Goal: Information Seeking & Learning: Learn about a topic

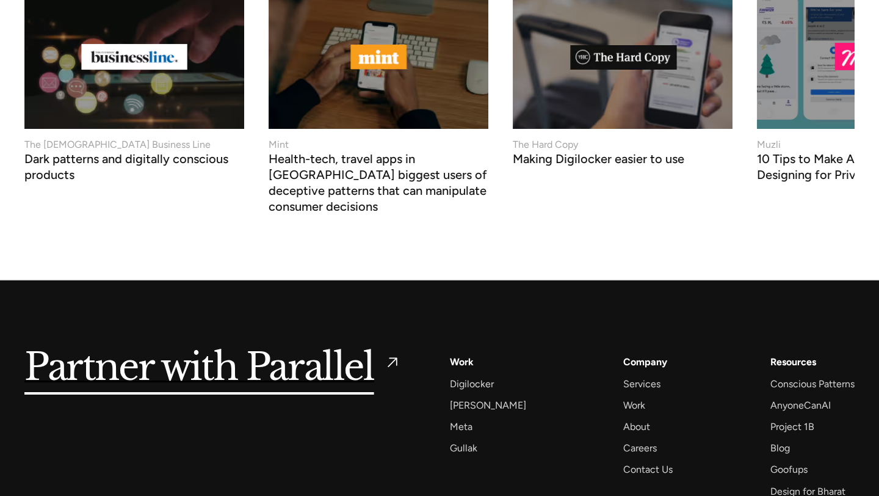
scroll to position [4926, 0]
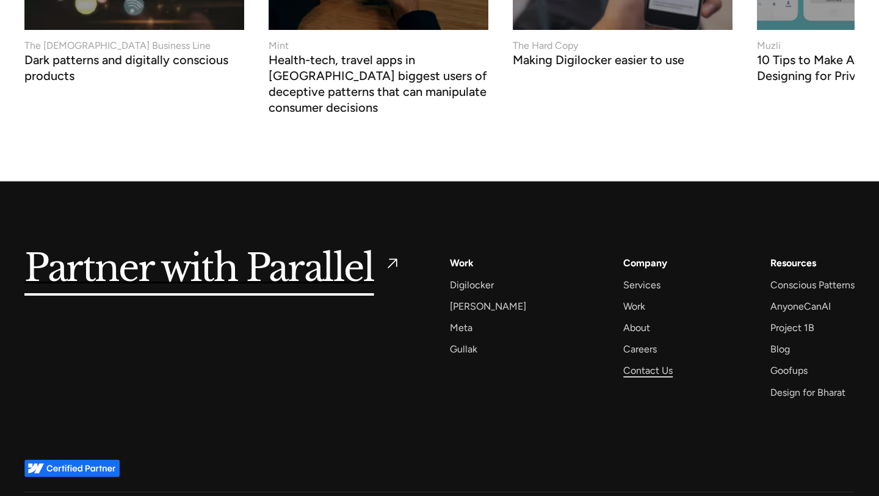
click at [628, 362] on div "Contact Us" at bounding box center [647, 370] width 49 height 16
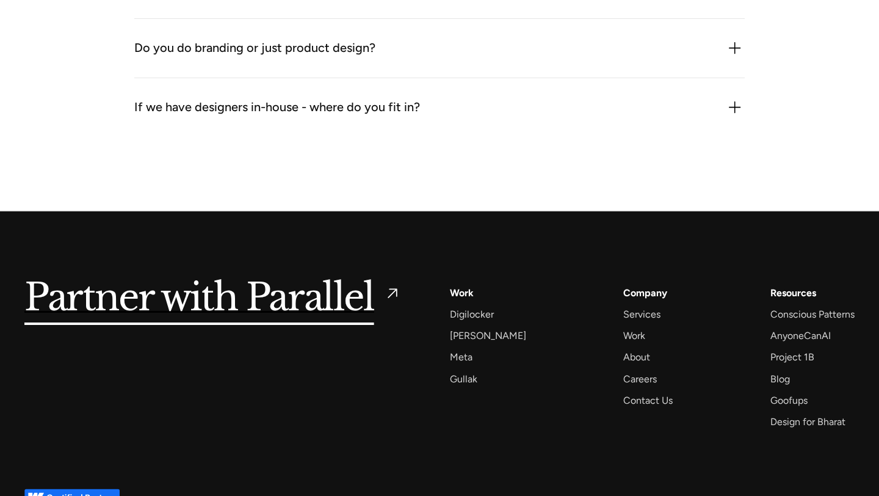
scroll to position [1598, 0]
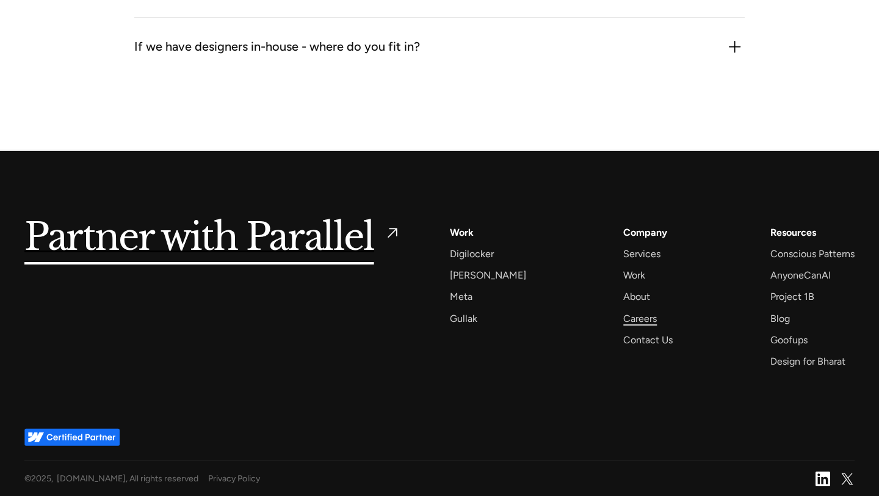
click at [623, 318] on div "Careers" at bounding box center [640, 318] width 34 height 16
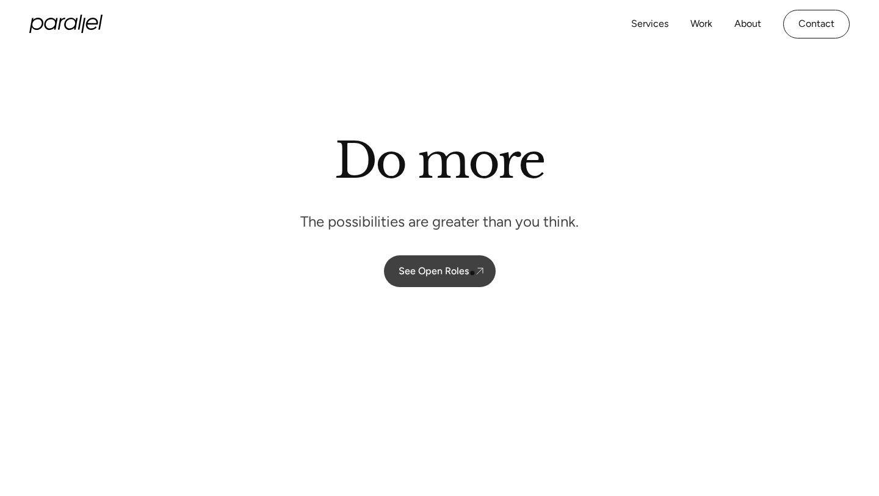
click at [469, 273] on link "See Open Roles" at bounding box center [440, 271] width 112 height 32
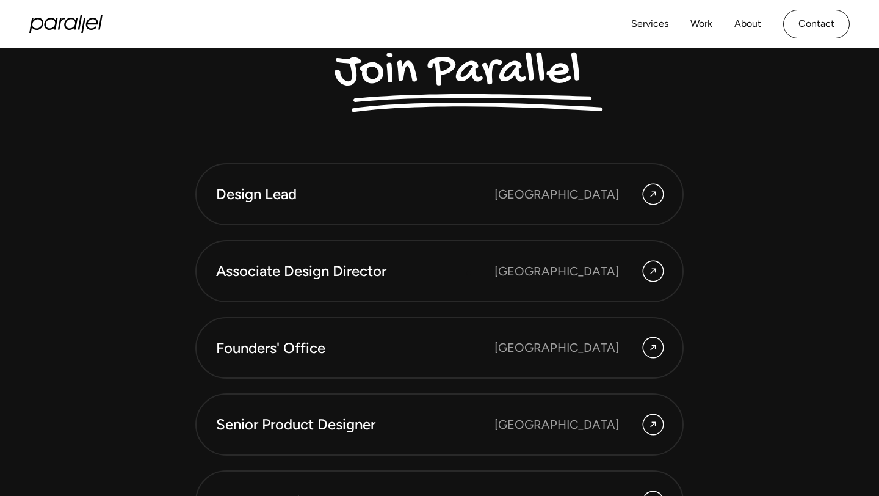
scroll to position [3152, 0]
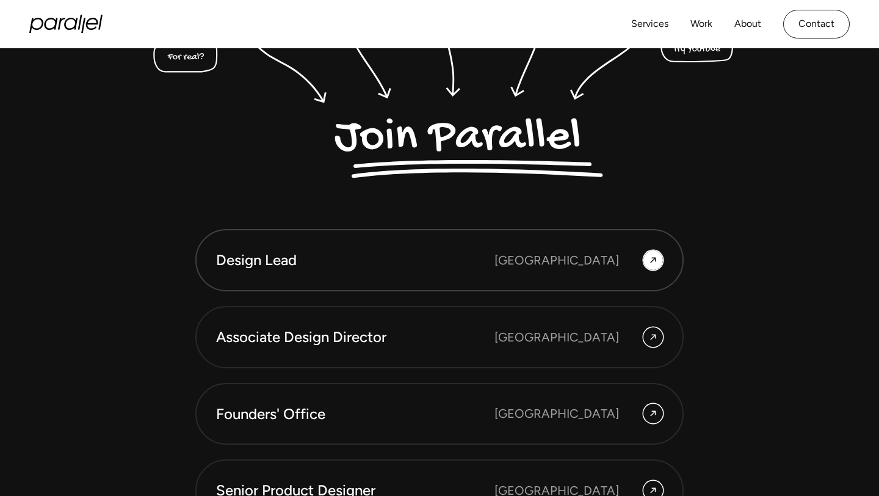
click at [469, 273] on link "Design Lead Bangalore" at bounding box center [439, 260] width 489 height 62
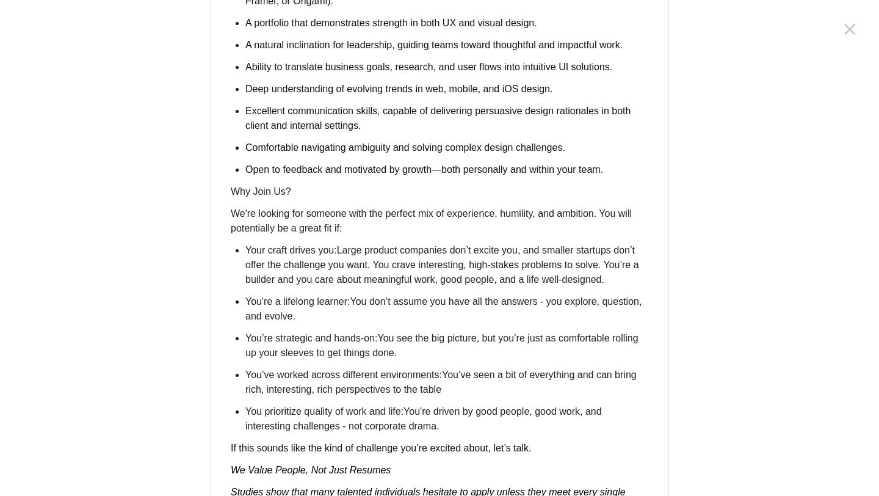
scroll to position [1939, 0]
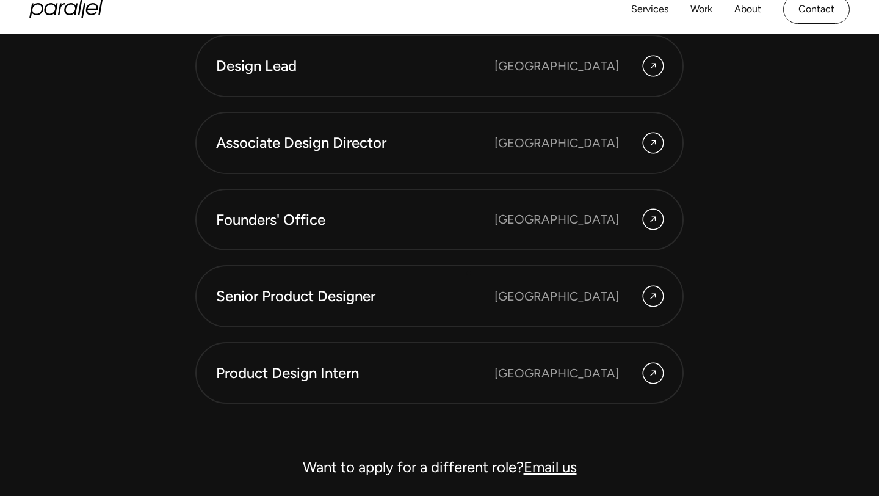
scroll to position [3348, 0]
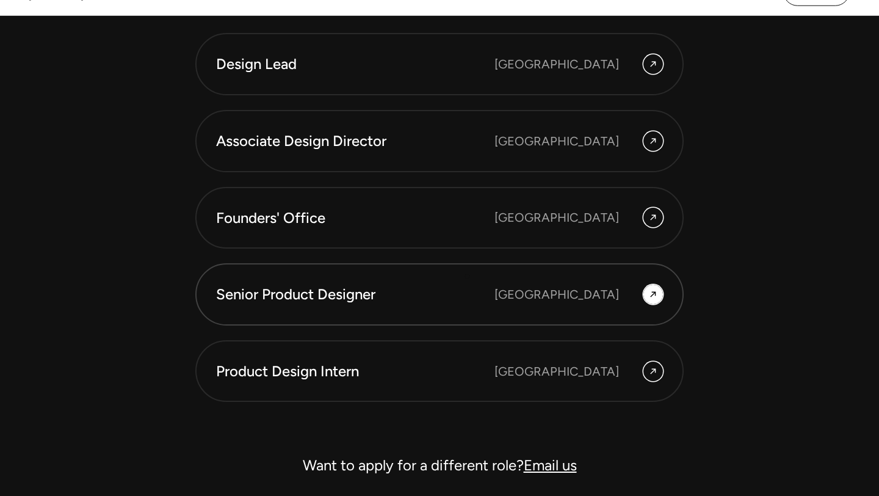
click at [457, 300] on div "Senior Product Designer" at bounding box center [355, 294] width 278 height 21
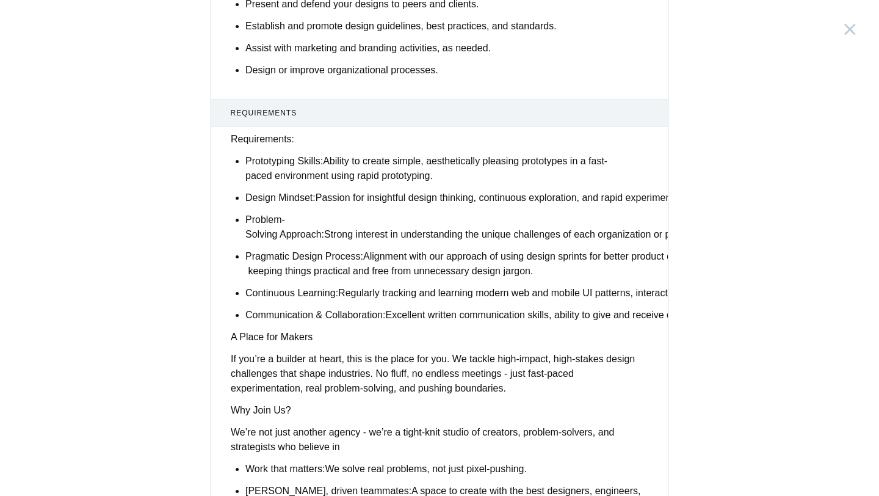
scroll to position [66, 0]
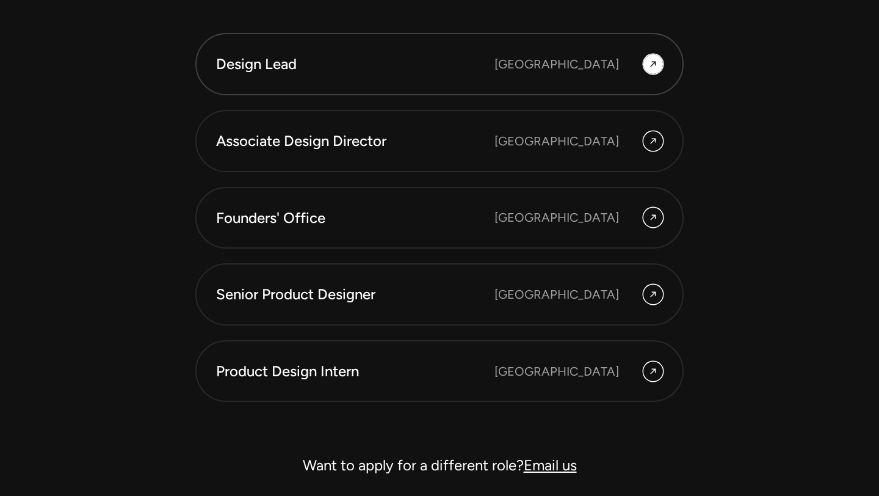
click at [391, 60] on div "Design Lead" at bounding box center [355, 64] width 278 height 21
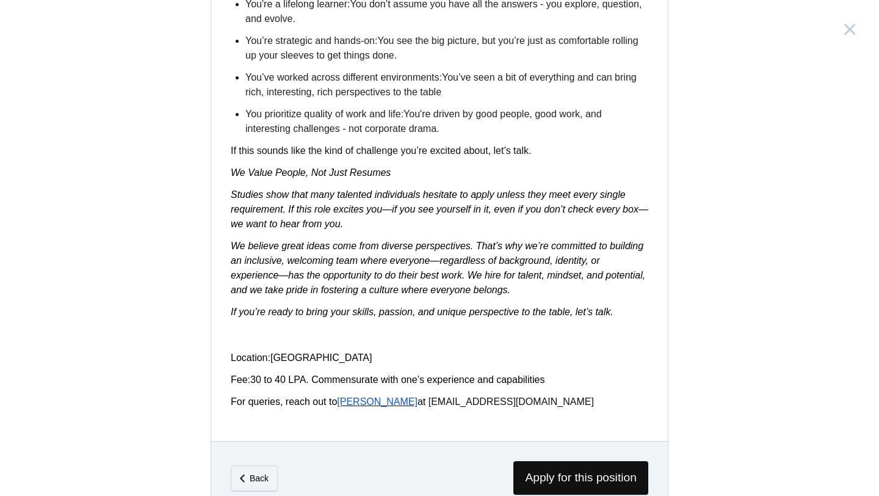
scroll to position [1904, 0]
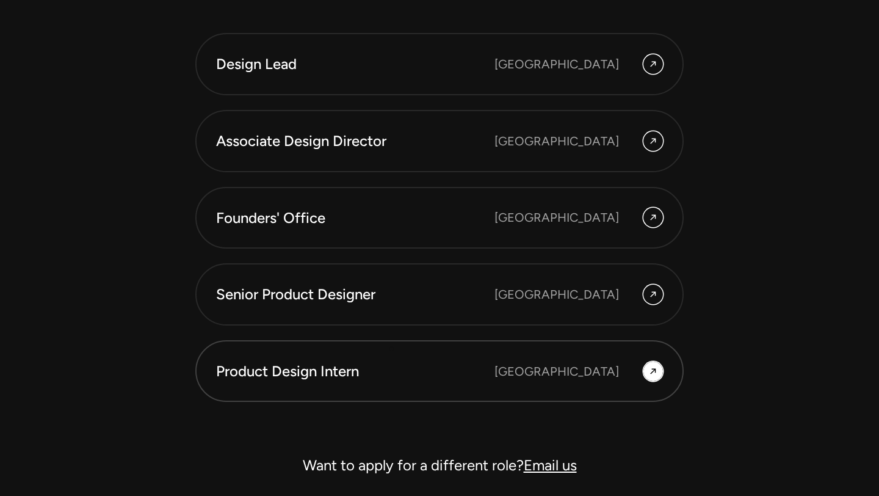
click at [385, 371] on div "Product Design Intern" at bounding box center [355, 371] width 278 height 21
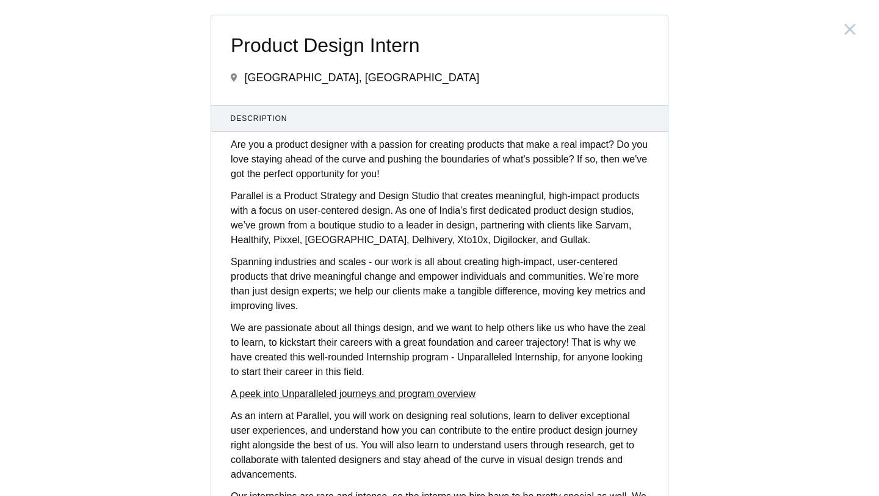
scroll to position [448, 0]
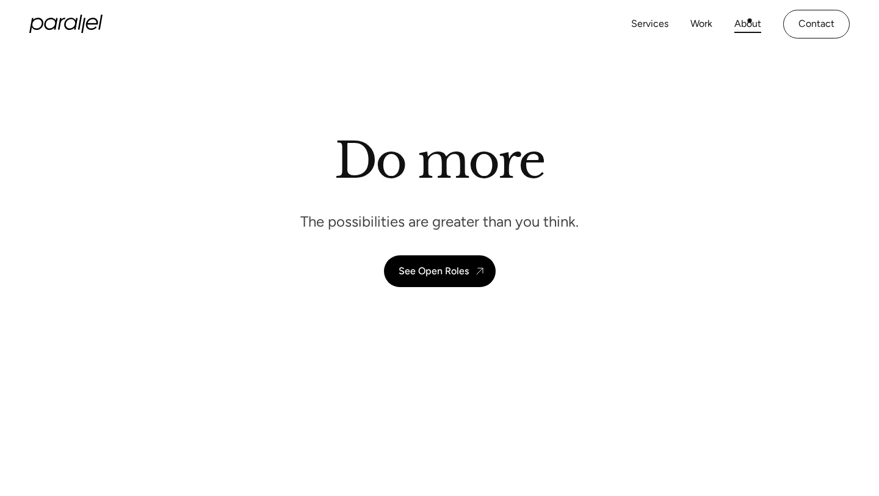
click at [751, 21] on link "About" at bounding box center [748, 24] width 27 height 18
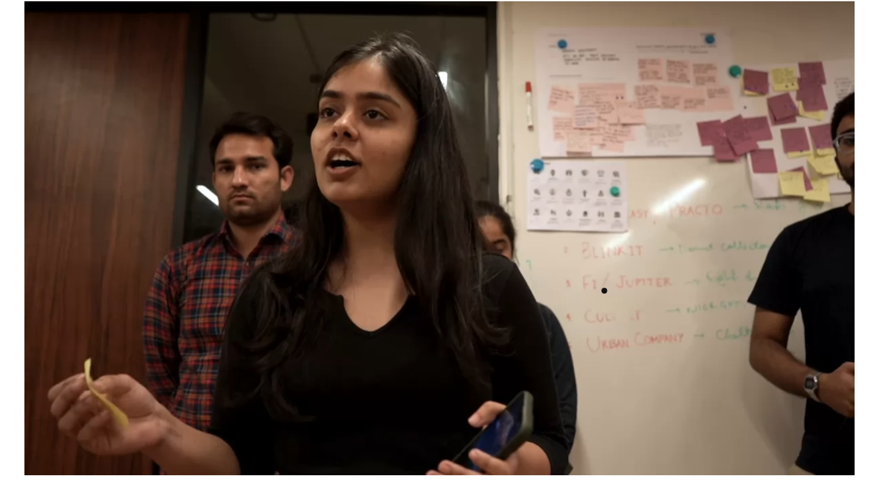
scroll to position [474, 0]
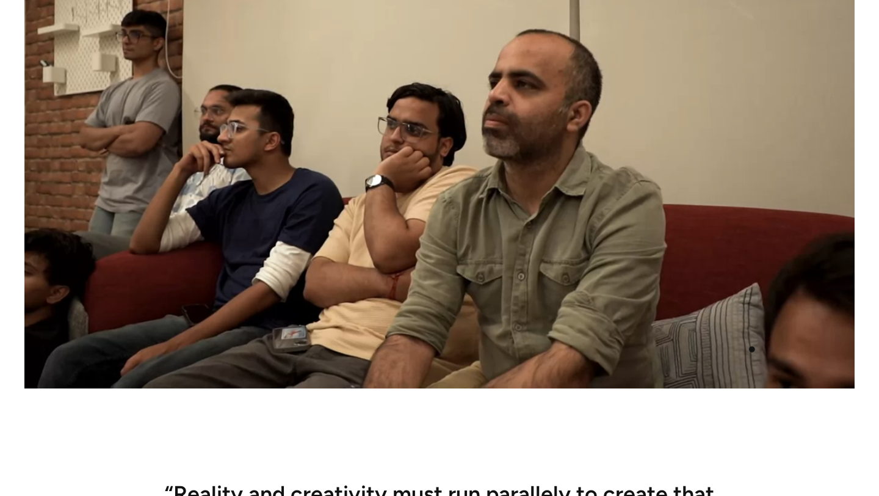
click at [759, 345] on video at bounding box center [439, 144] width 830 height 489
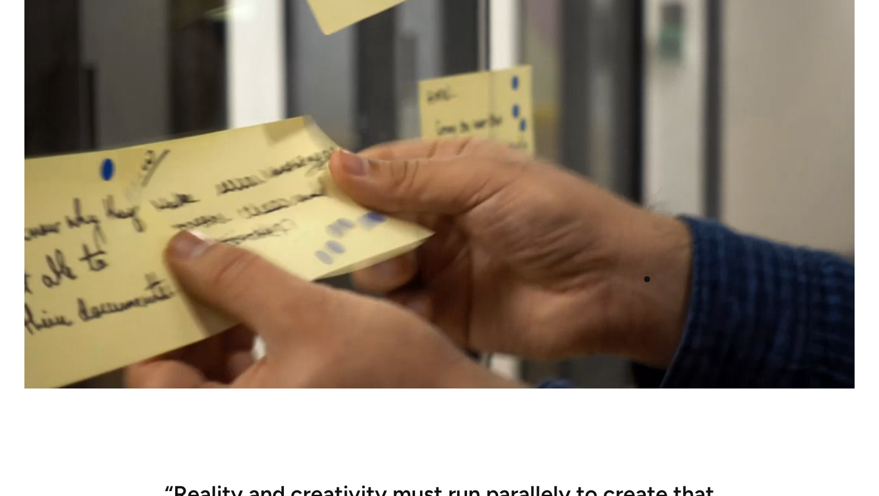
click at [646, 278] on video at bounding box center [439, 144] width 830 height 489
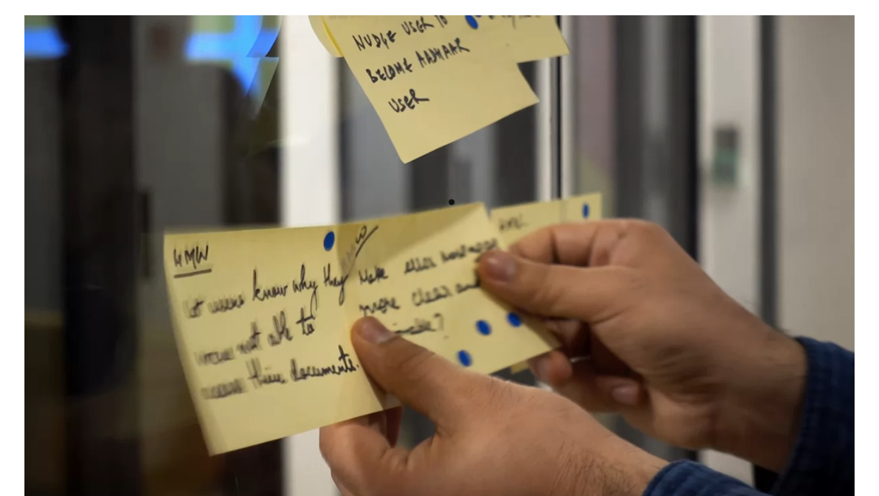
scroll to position [366, 0]
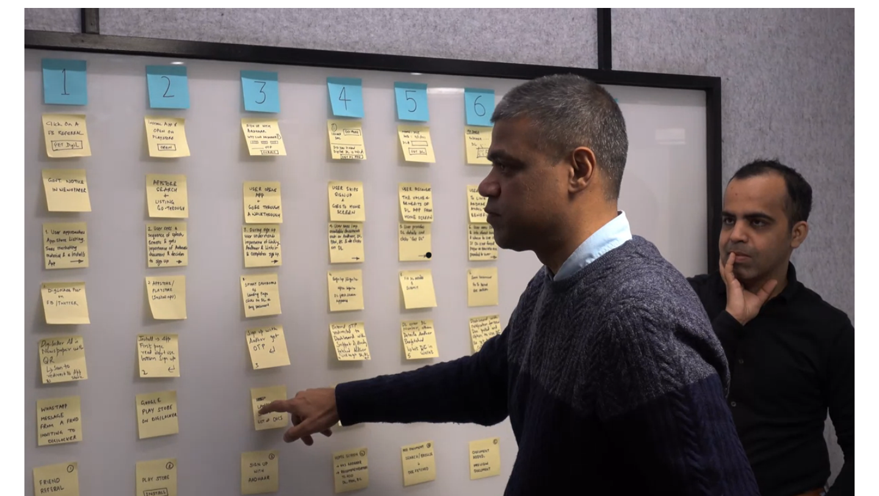
click at [427, 258] on video at bounding box center [439, 252] width 830 height 489
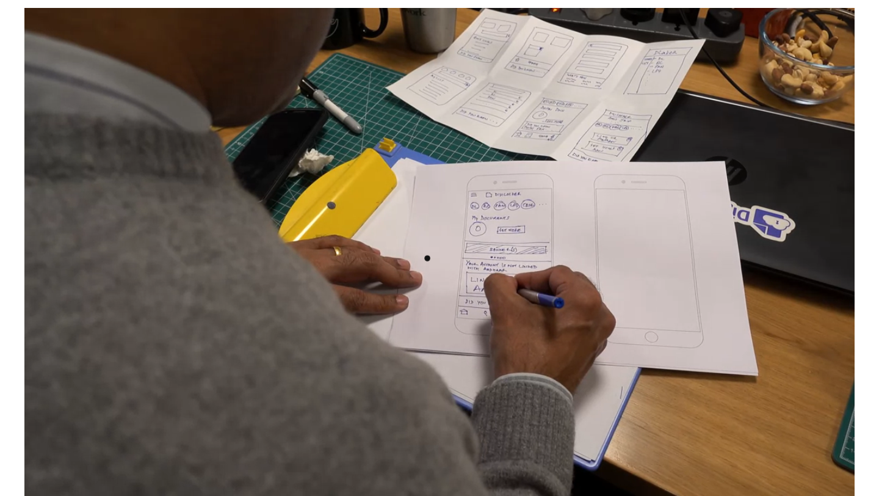
click at [427, 258] on video at bounding box center [439, 252] width 830 height 489
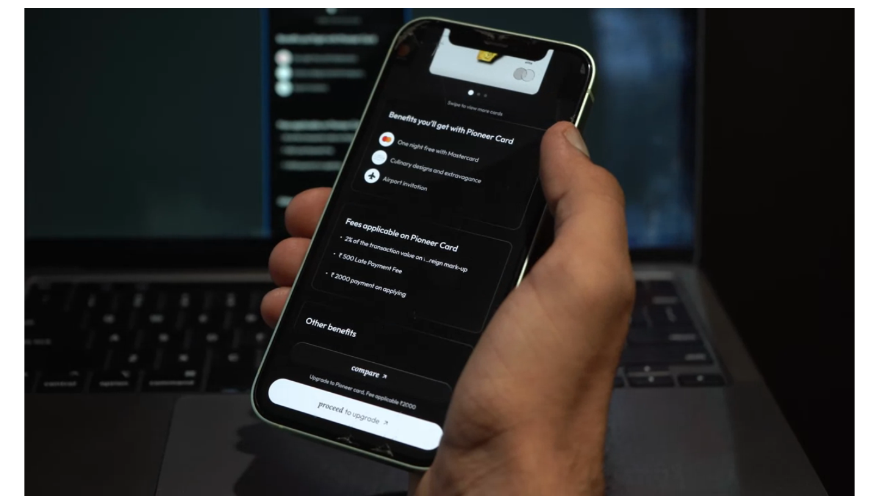
click at [427, 258] on video at bounding box center [439, 252] width 830 height 489
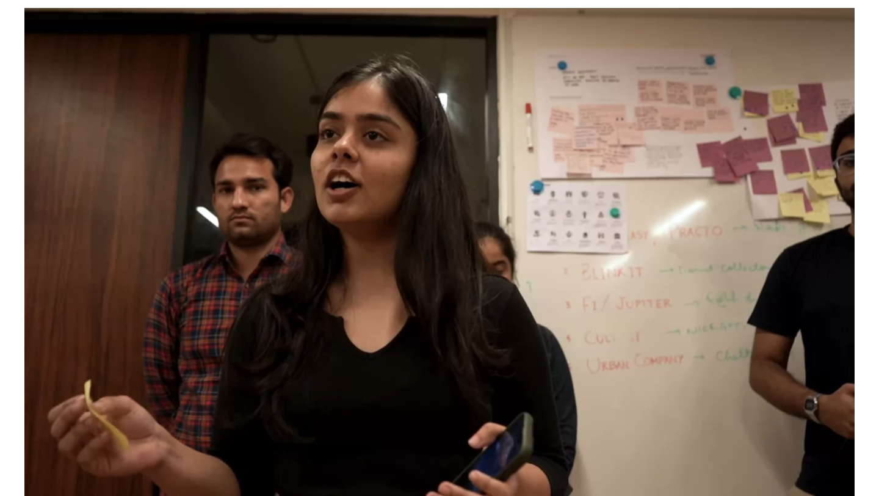
scroll to position [581, 0]
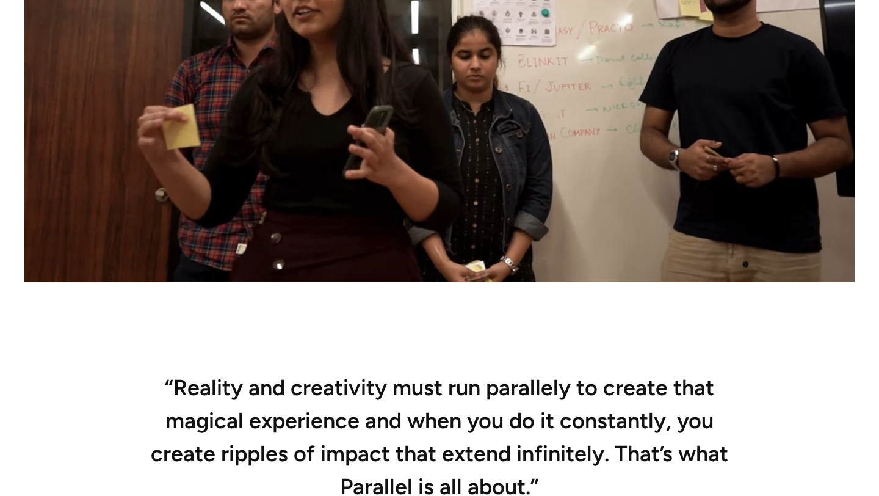
click at [746, 261] on video at bounding box center [439, 38] width 830 height 489
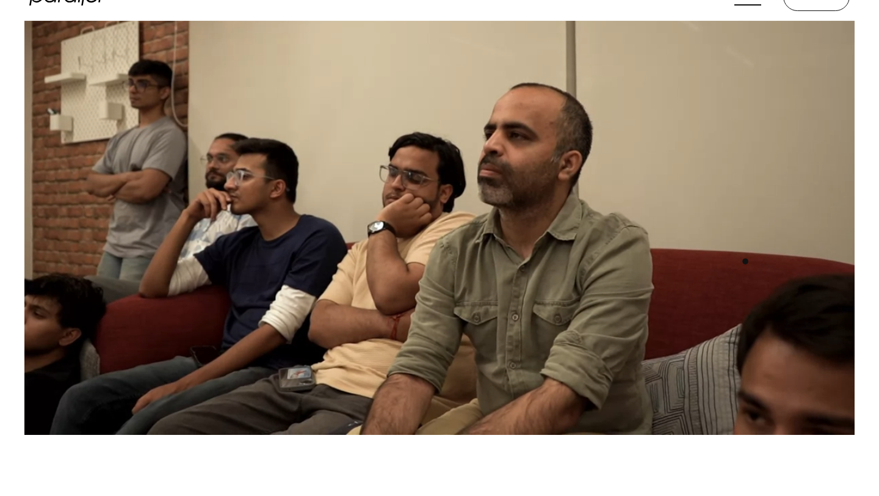
scroll to position [391, 0]
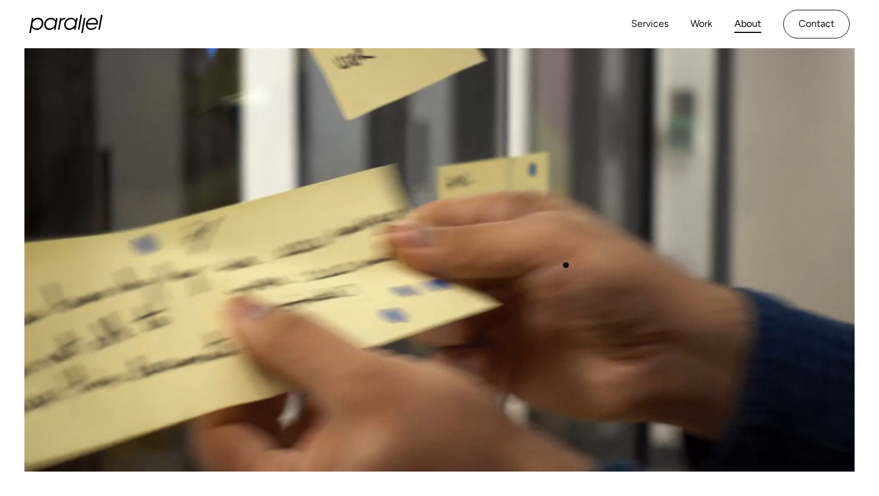
click at [566, 265] on video at bounding box center [439, 227] width 830 height 489
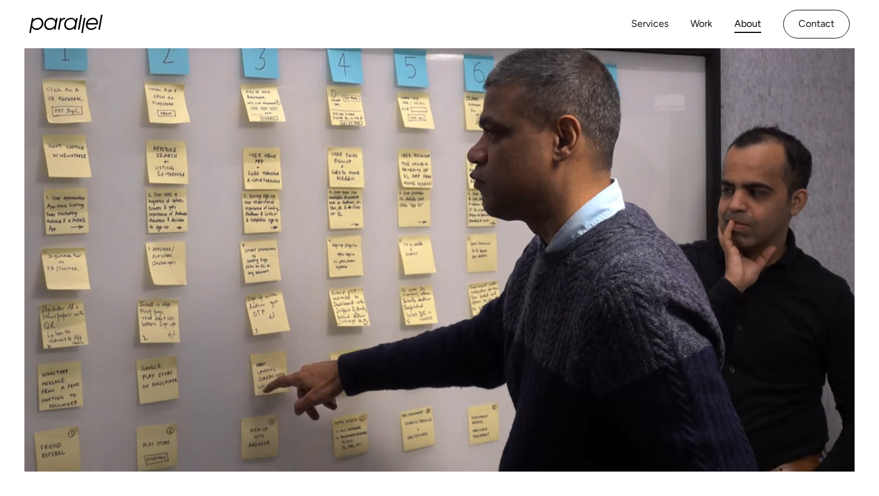
click at [566, 265] on video at bounding box center [439, 227] width 830 height 489
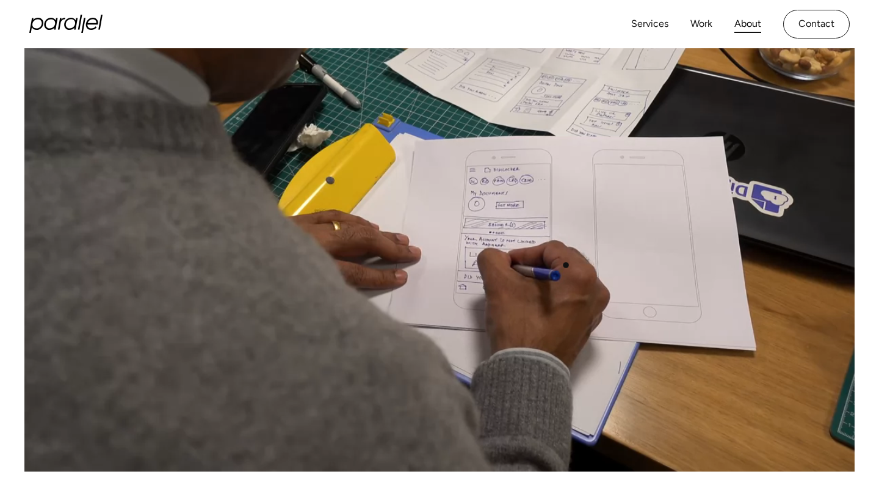
click at [566, 265] on video at bounding box center [439, 227] width 830 height 489
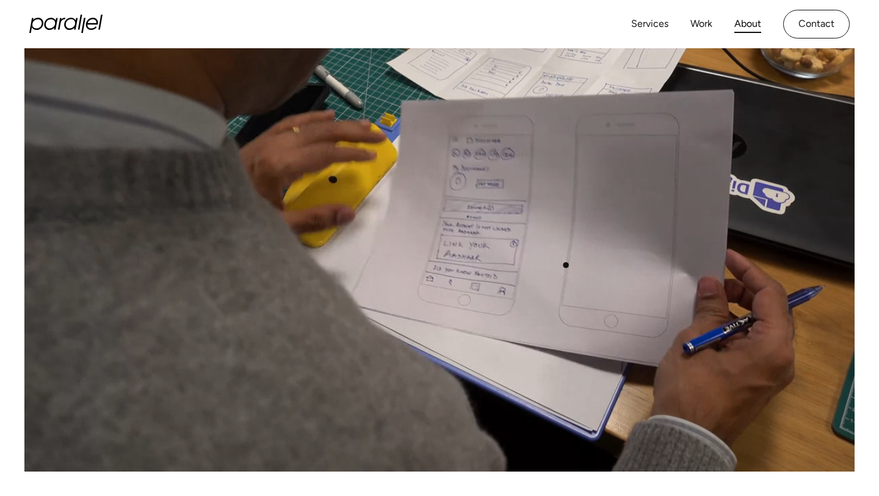
click at [566, 265] on video at bounding box center [439, 227] width 830 height 489
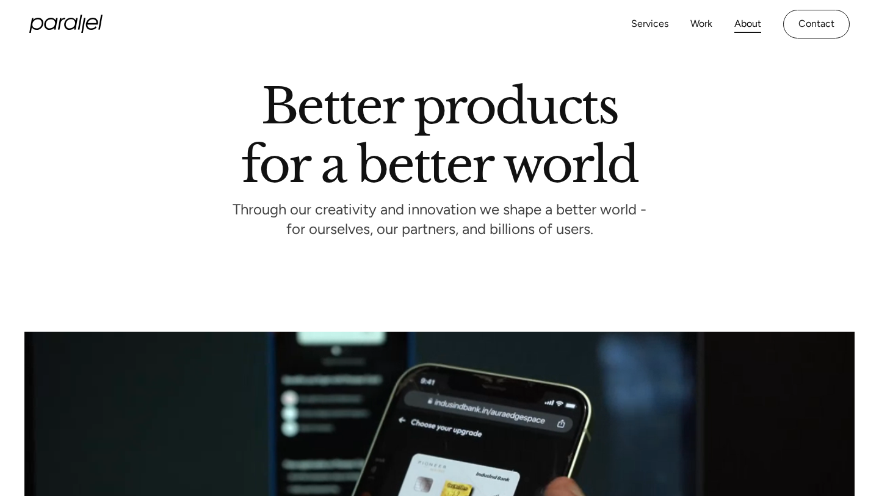
scroll to position [0, 0]
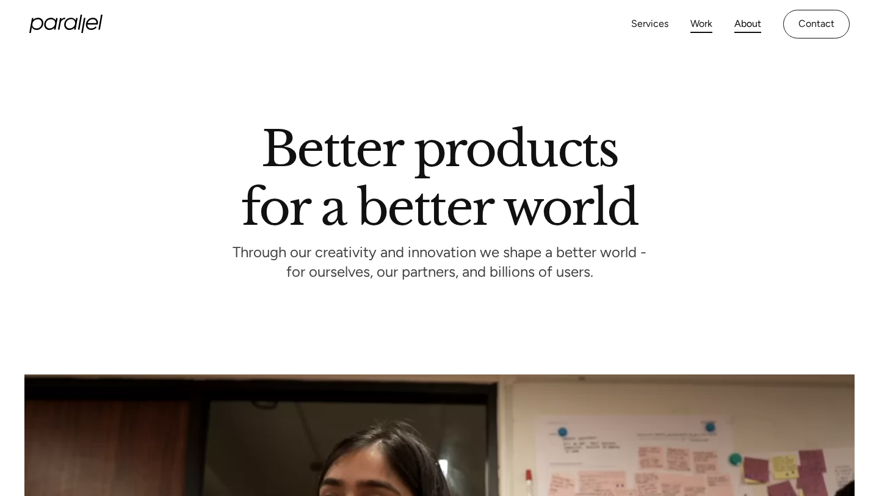
click at [702, 20] on link "Work" at bounding box center [702, 24] width 22 height 18
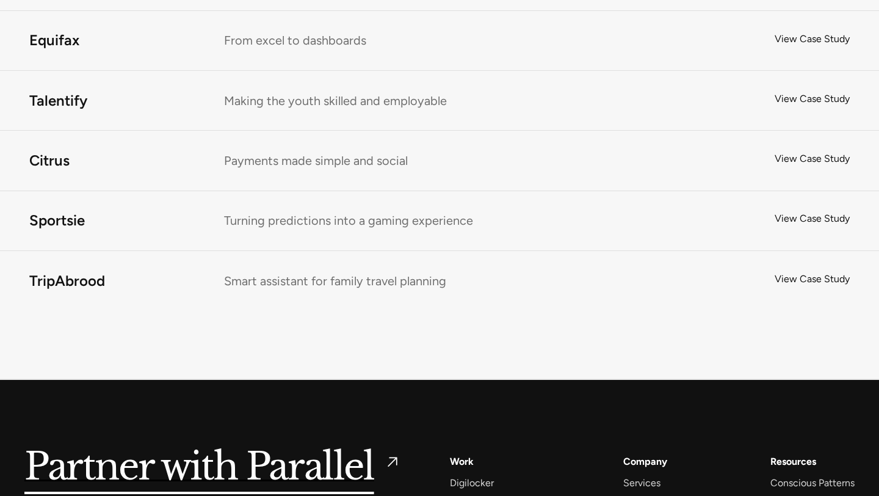
scroll to position [9185, 0]
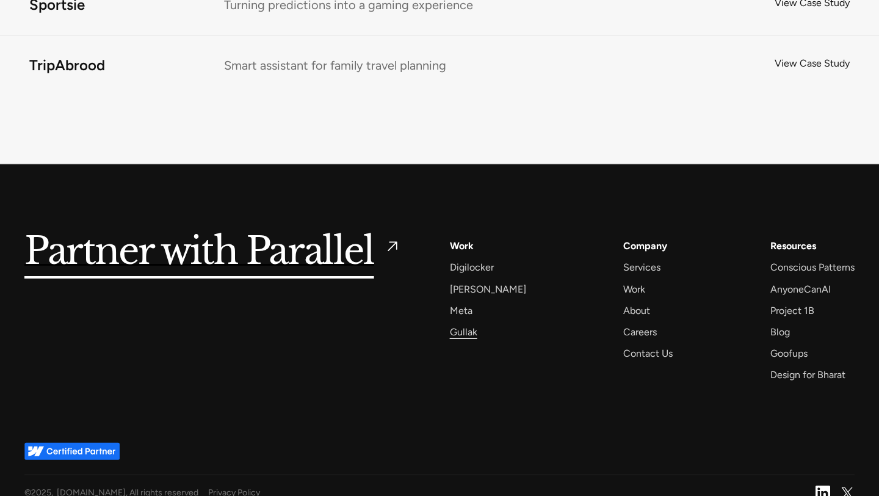
click at [468, 324] on div "Gullak" at bounding box center [463, 332] width 27 height 16
